Goal: Task Accomplishment & Management: Use online tool/utility

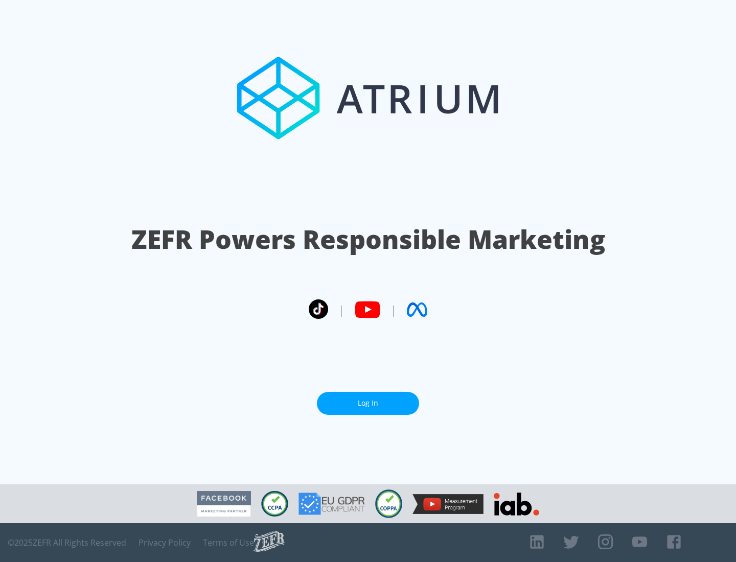
click at [368, 403] on link "Log In" at bounding box center [368, 403] width 102 height 23
